Goal: Task Accomplishment & Management: Manage account settings

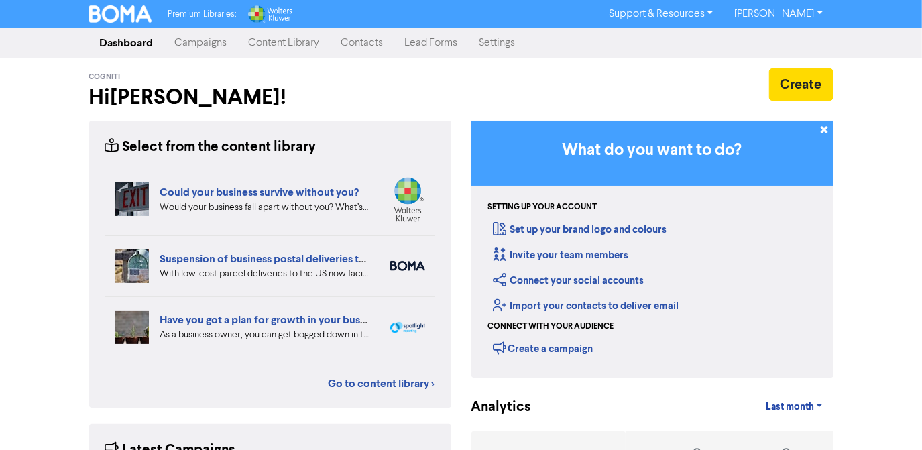
click at [213, 48] on link "Campaigns" at bounding box center [201, 43] width 74 height 27
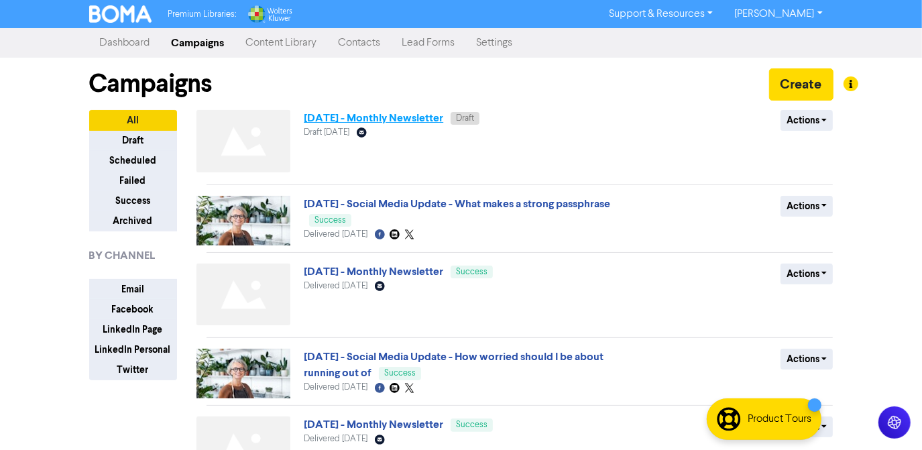
click at [360, 119] on link "[DATE] - Monthly Newsletter" at bounding box center [374, 117] width 140 height 13
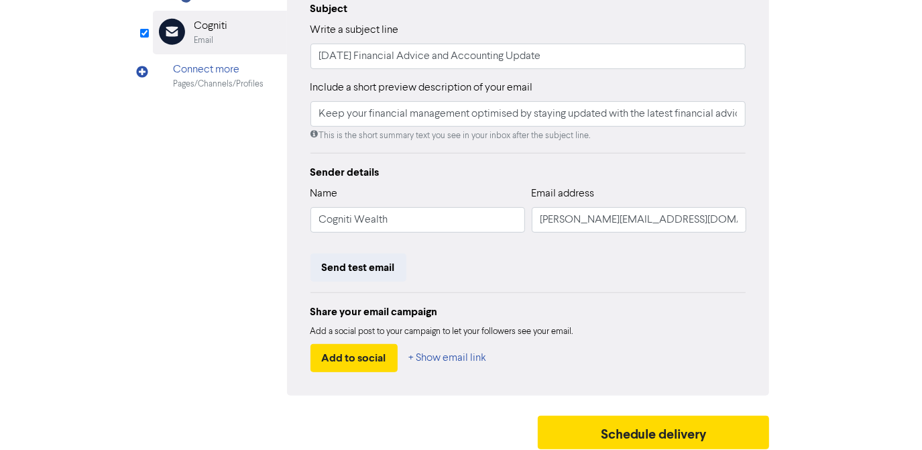
scroll to position [315, 0]
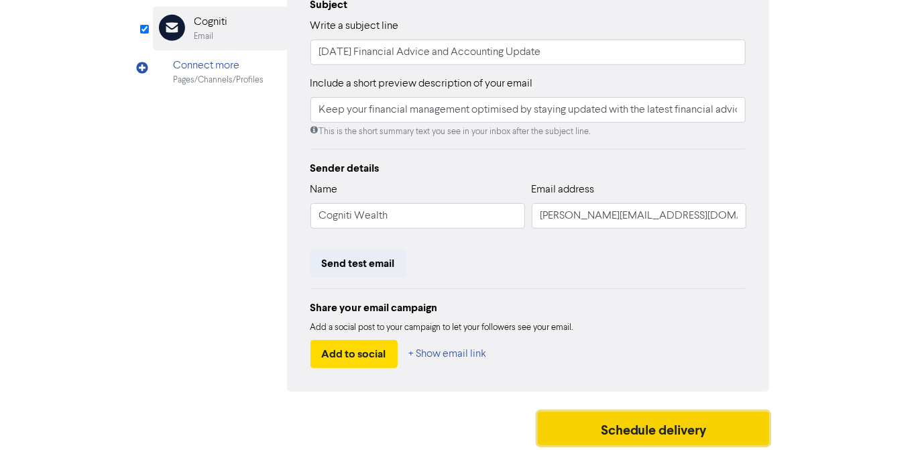
click at [646, 426] on button "Schedule delivery" at bounding box center [654, 429] width 232 height 34
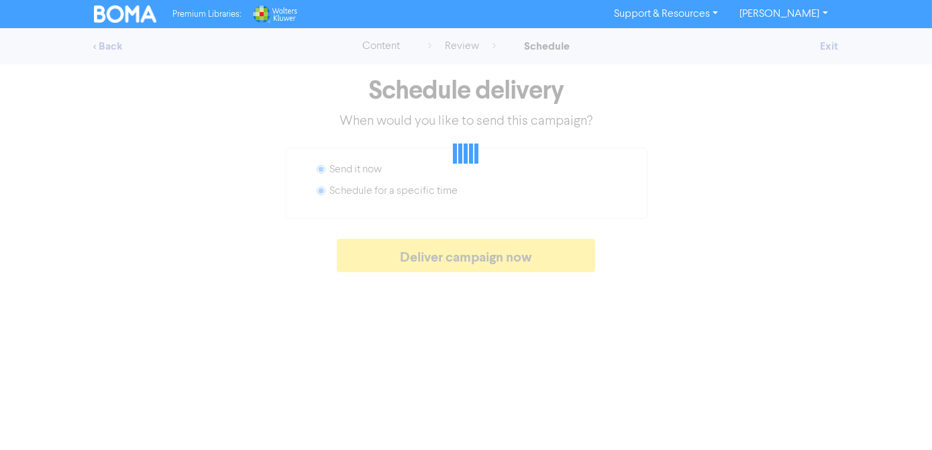
radio input "false"
radio input "true"
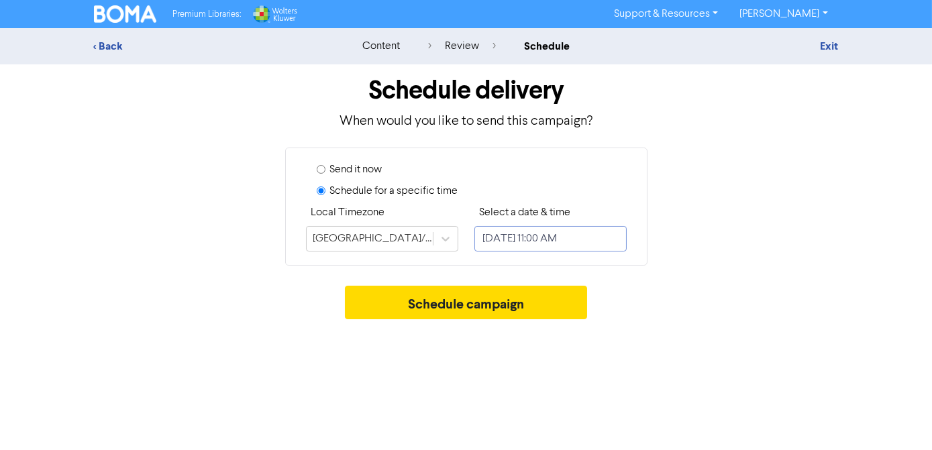
select select "8"
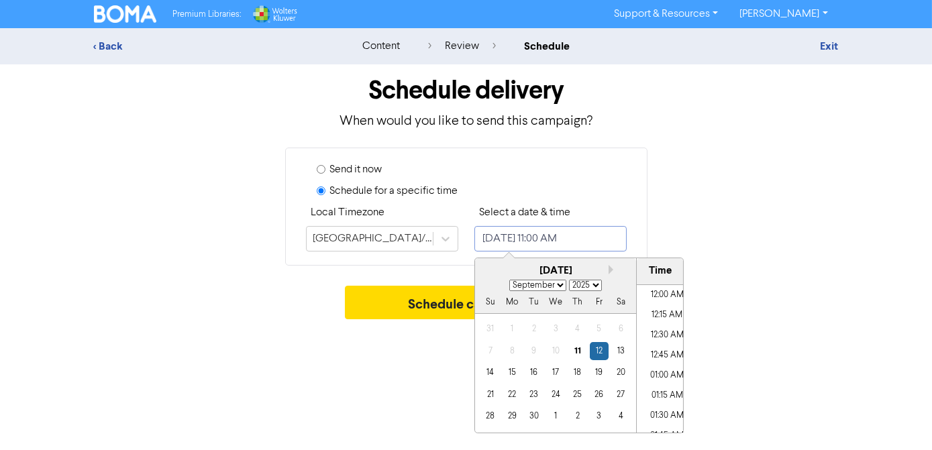
click at [524, 233] on input "[DATE] 11:00 AM" at bounding box center [550, 238] width 152 height 25
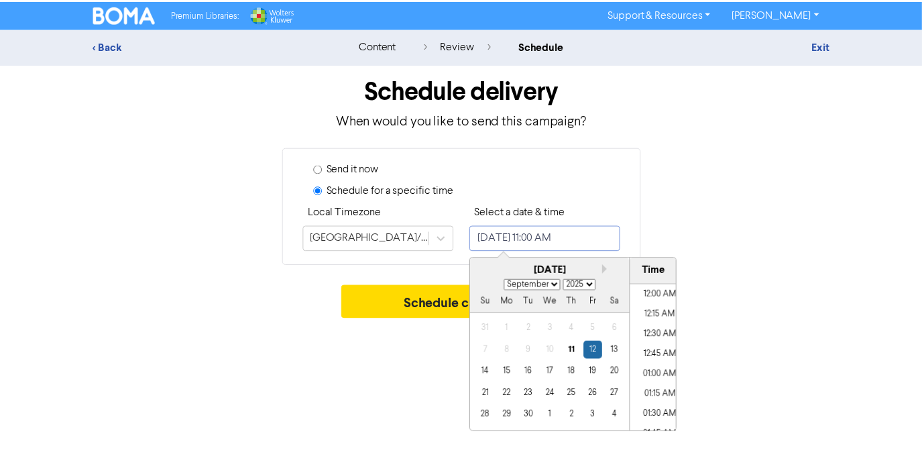
scroll to position [821, 0]
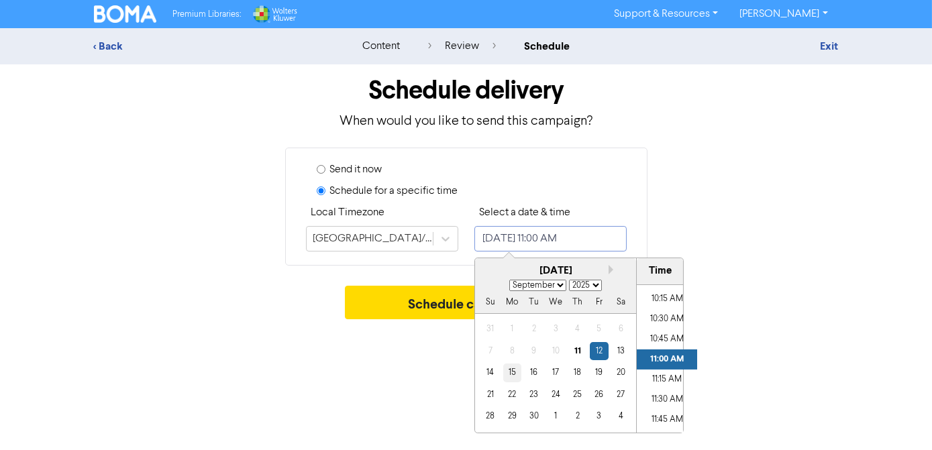
click at [518, 371] on div "15" at bounding box center [511, 373] width 18 height 18
type input "[DATE] 11:00 AM"
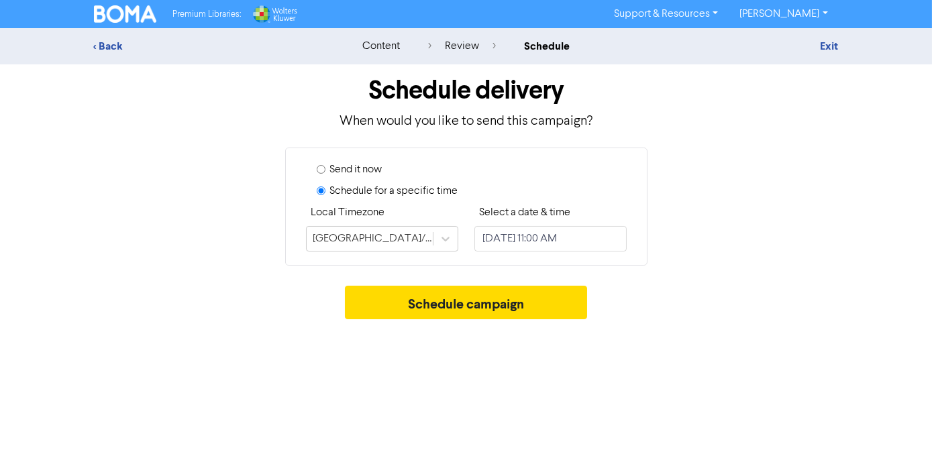
click at [284, 272] on div "Schedule delivery When would you like to send this campaign? Send it now Schedu…" at bounding box center [466, 195] width 765 height 262
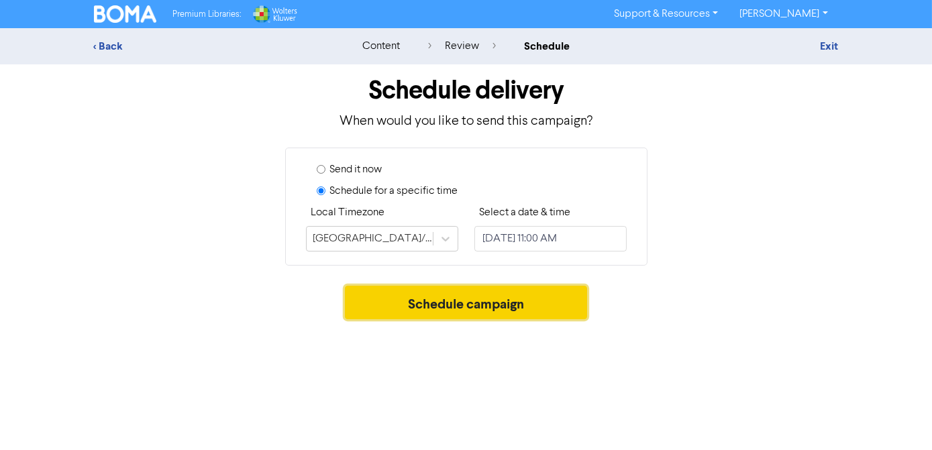
click at [422, 298] on button "Schedule campaign" at bounding box center [466, 303] width 242 height 34
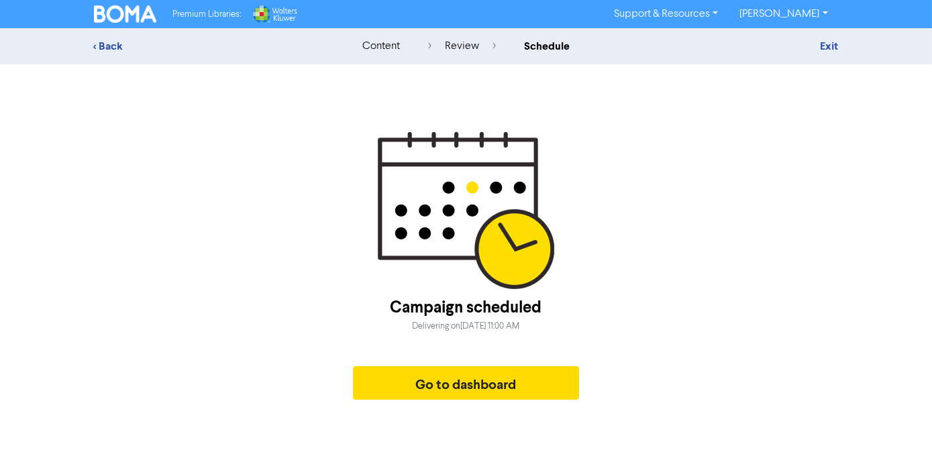
click at [456, 401] on div "Campaign scheduled Delivering [DATE][DATE] 11:00 AM Go to dashboard" at bounding box center [466, 347] width 227 height 117
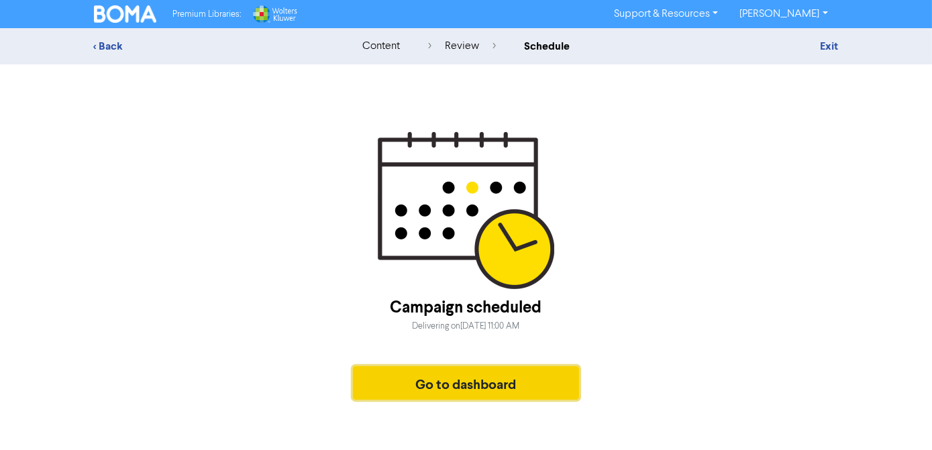
click at [511, 381] on button "Go to dashboard" at bounding box center [466, 383] width 227 height 34
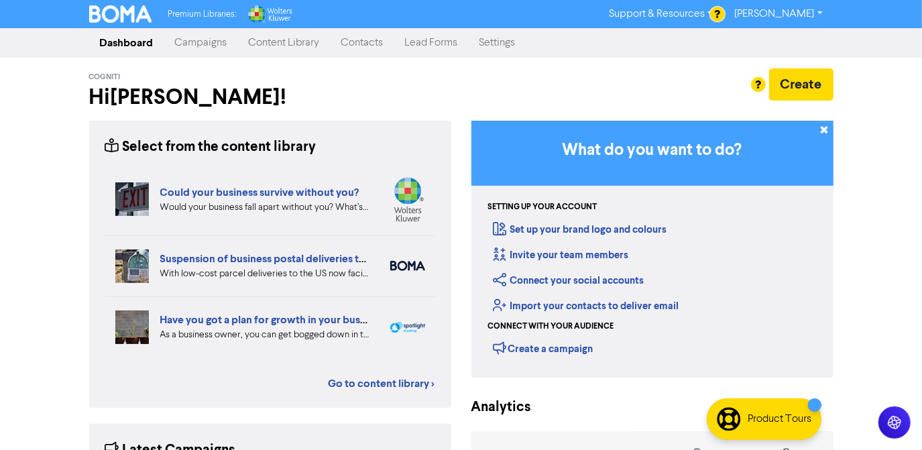
click at [218, 45] on link "Campaigns" at bounding box center [201, 43] width 74 height 27
